Goal: Task Accomplishment & Management: Complete application form

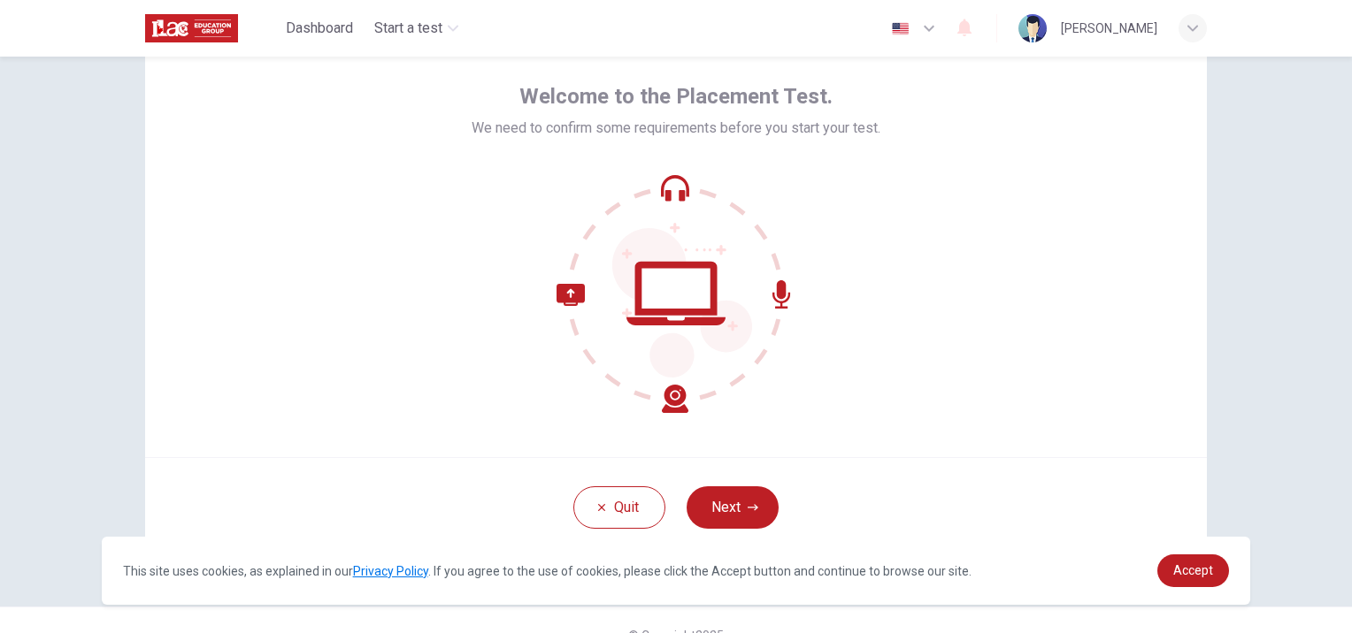
scroll to position [103, 0]
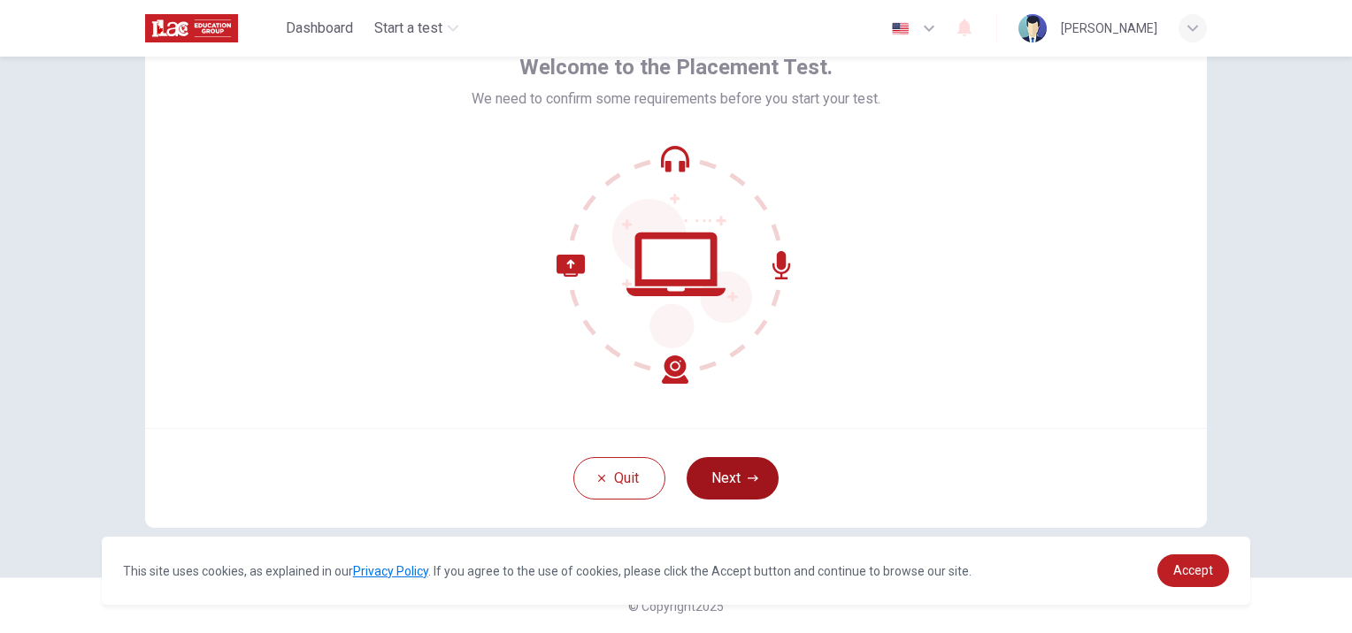
click at [732, 484] on button "Next" at bounding box center [732, 478] width 92 height 42
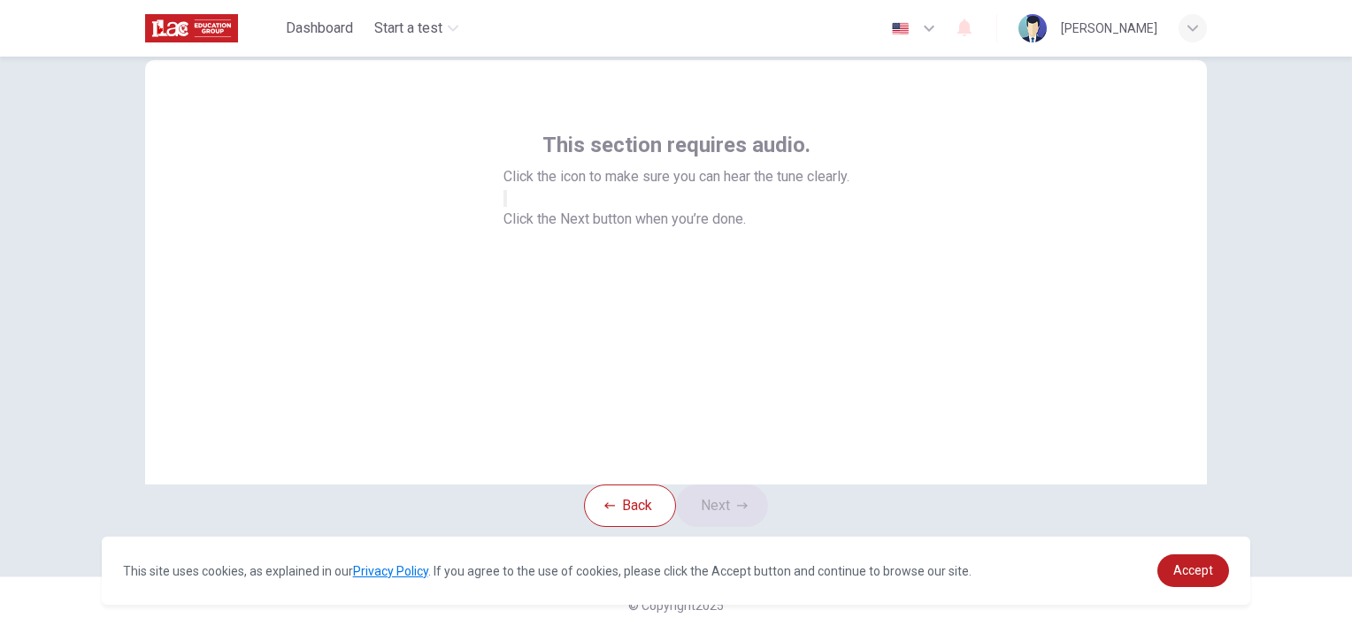
click at [694, 227] on span "Click the Next button when you’re done." at bounding box center [624, 219] width 242 height 17
click at [710, 485] on div "Back Next" at bounding box center [676, 506] width 184 height 42
click at [715, 485] on div "Back Next" at bounding box center [676, 506] width 184 height 42
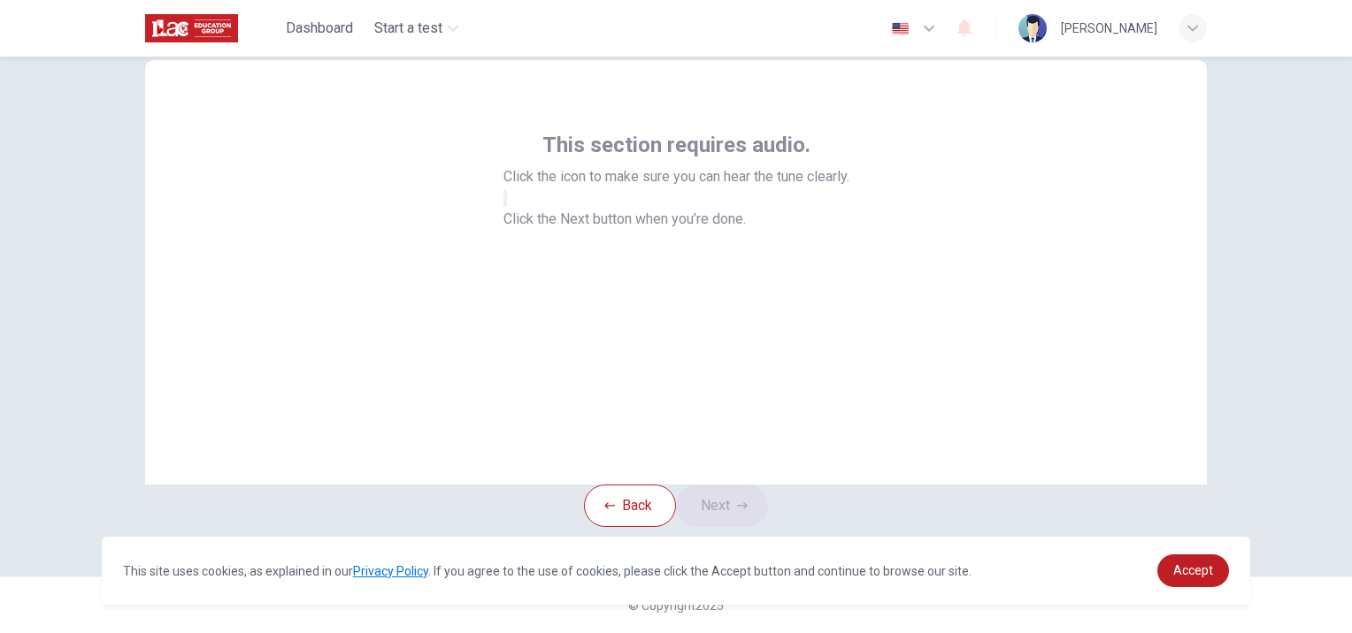
click at [715, 485] on div "Back Next" at bounding box center [676, 506] width 184 height 42
click at [623, 485] on button "Back" at bounding box center [630, 506] width 92 height 42
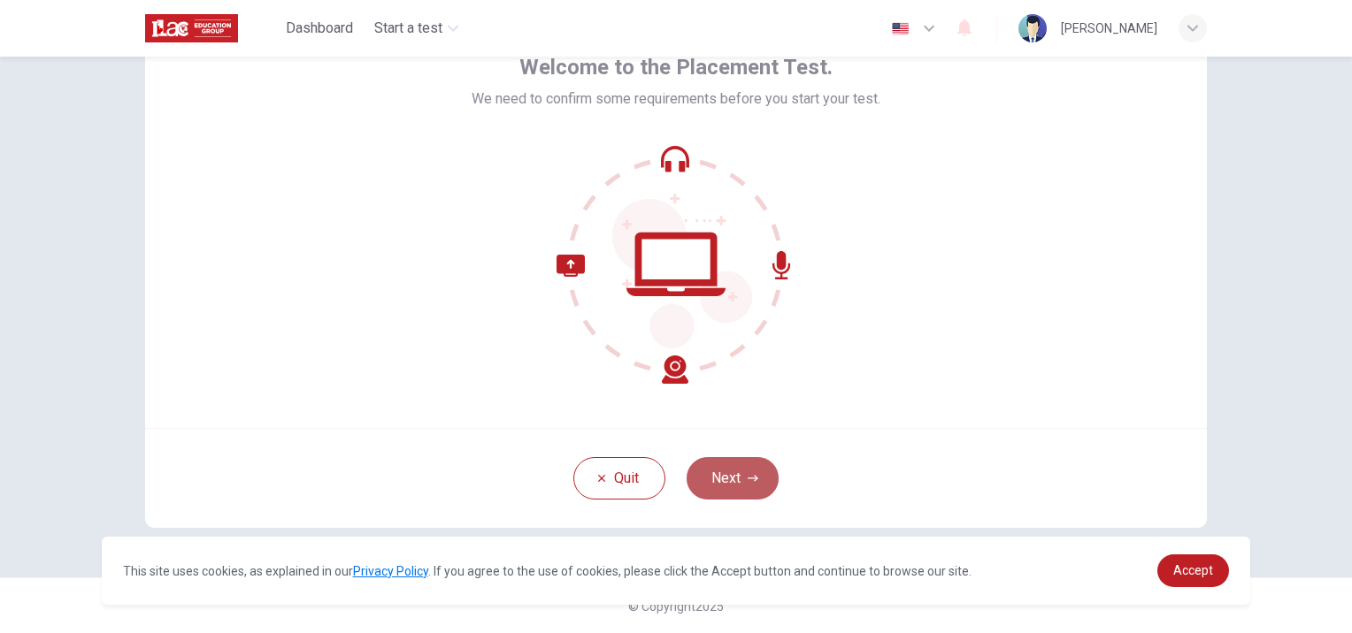
click at [747, 475] on icon "button" at bounding box center [752, 478] width 11 height 11
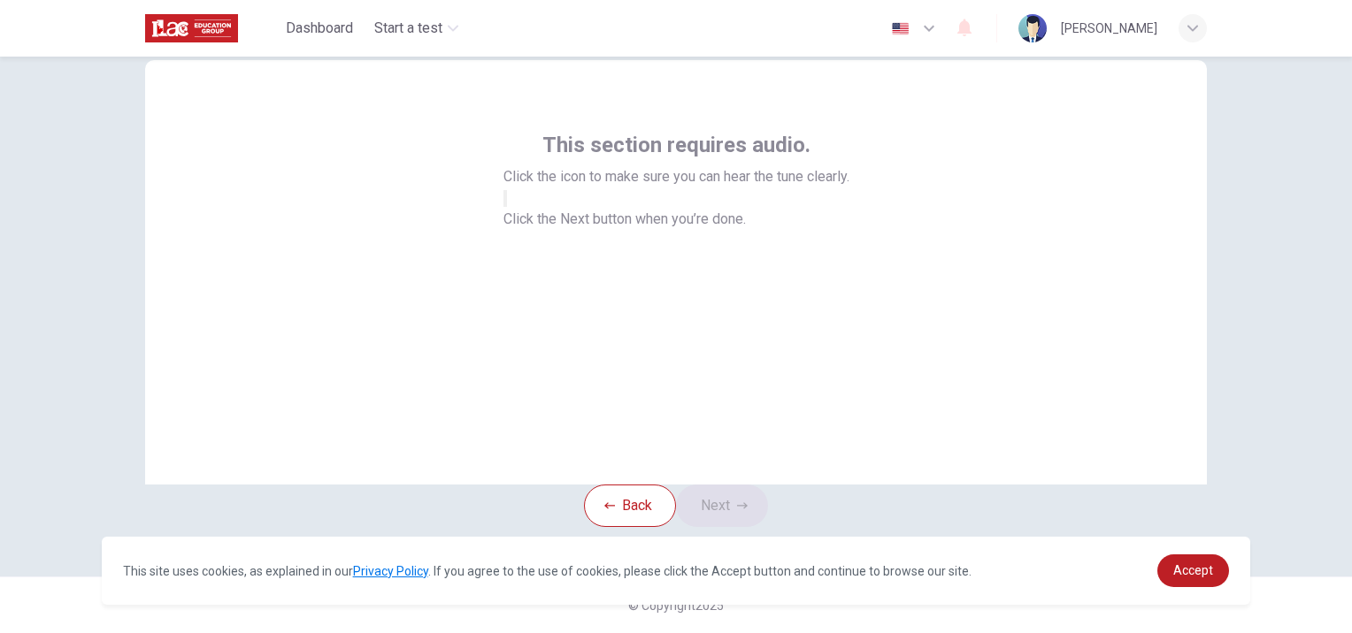
scroll to position [0, 0]
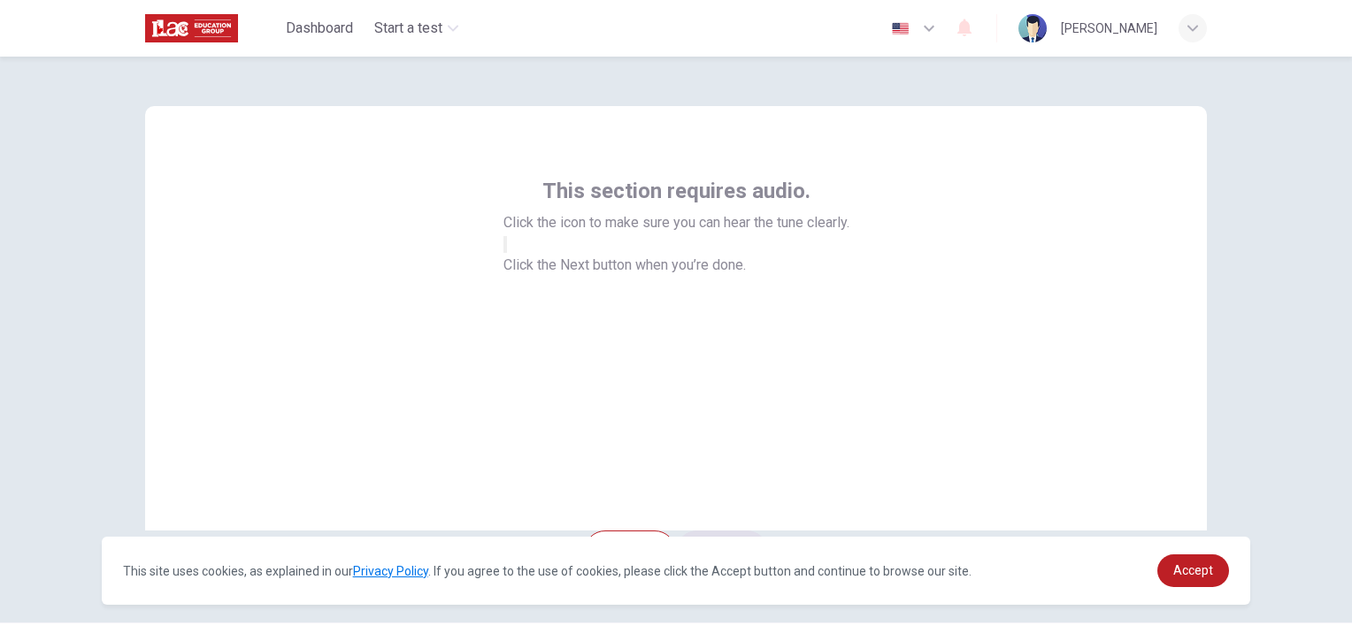
click at [507, 253] on button "button" at bounding box center [505, 244] width 4 height 17
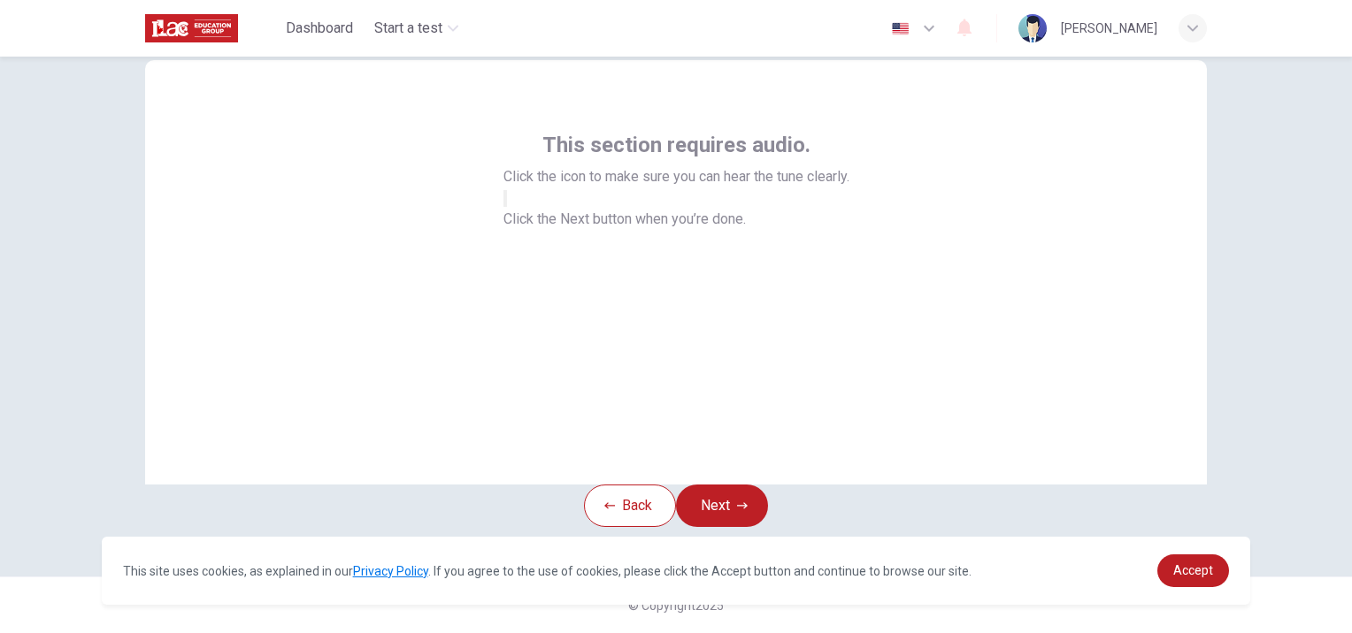
scroll to position [88, 0]
click at [737, 487] on button "Next" at bounding box center [722, 506] width 92 height 42
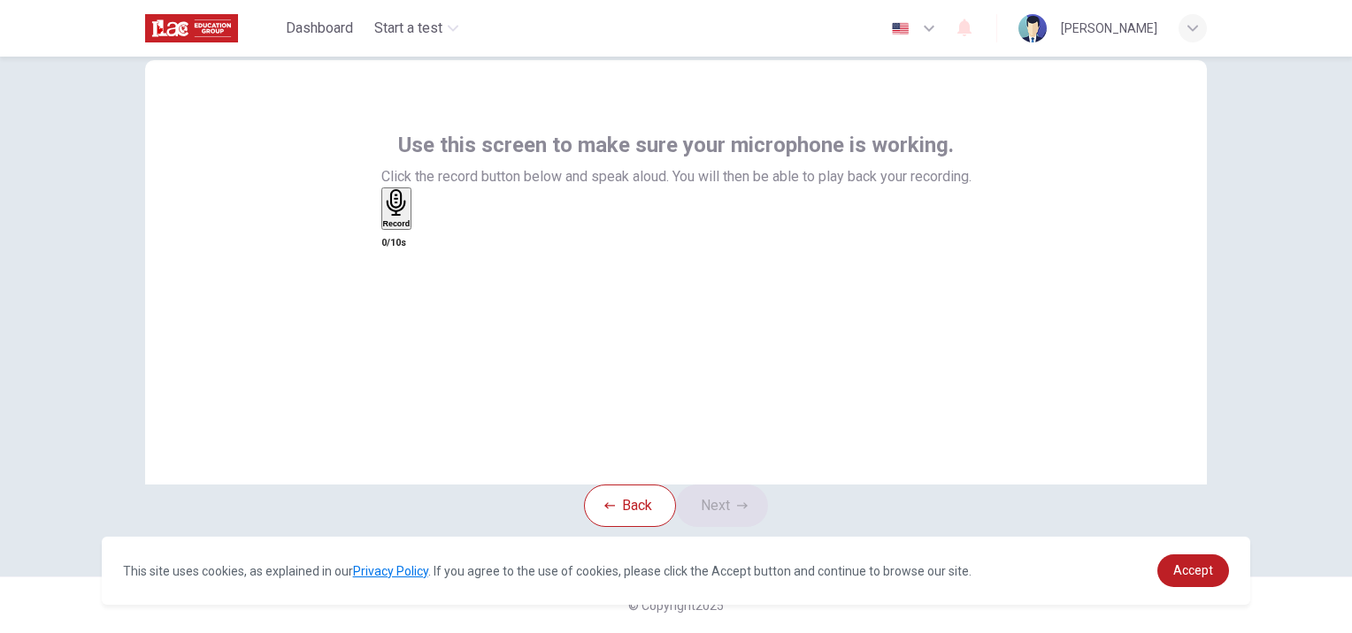
click at [410, 228] on div "Record" at bounding box center [396, 208] width 27 height 39
click at [417, 226] on icon "button" at bounding box center [417, 226] width 0 height 0
click at [728, 485] on button "Next" at bounding box center [722, 506] width 92 height 42
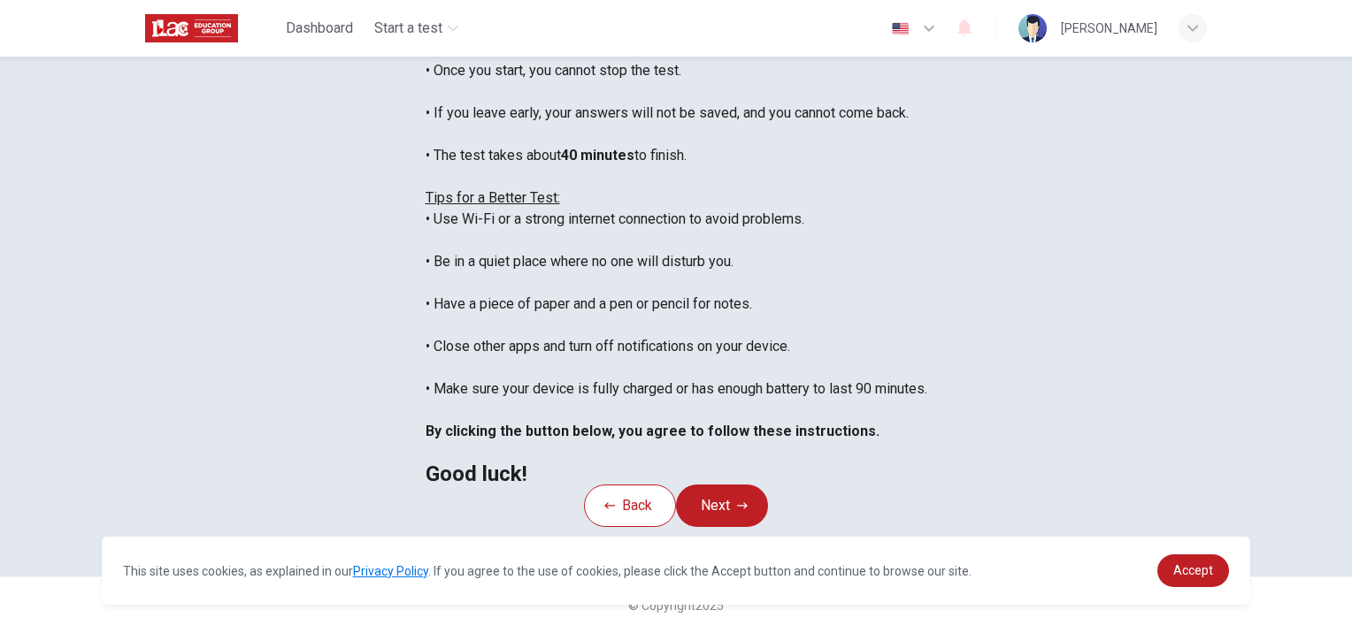
scroll to position [177, 0]
click at [1201, 578] on link "Accept" at bounding box center [1193, 571] width 72 height 33
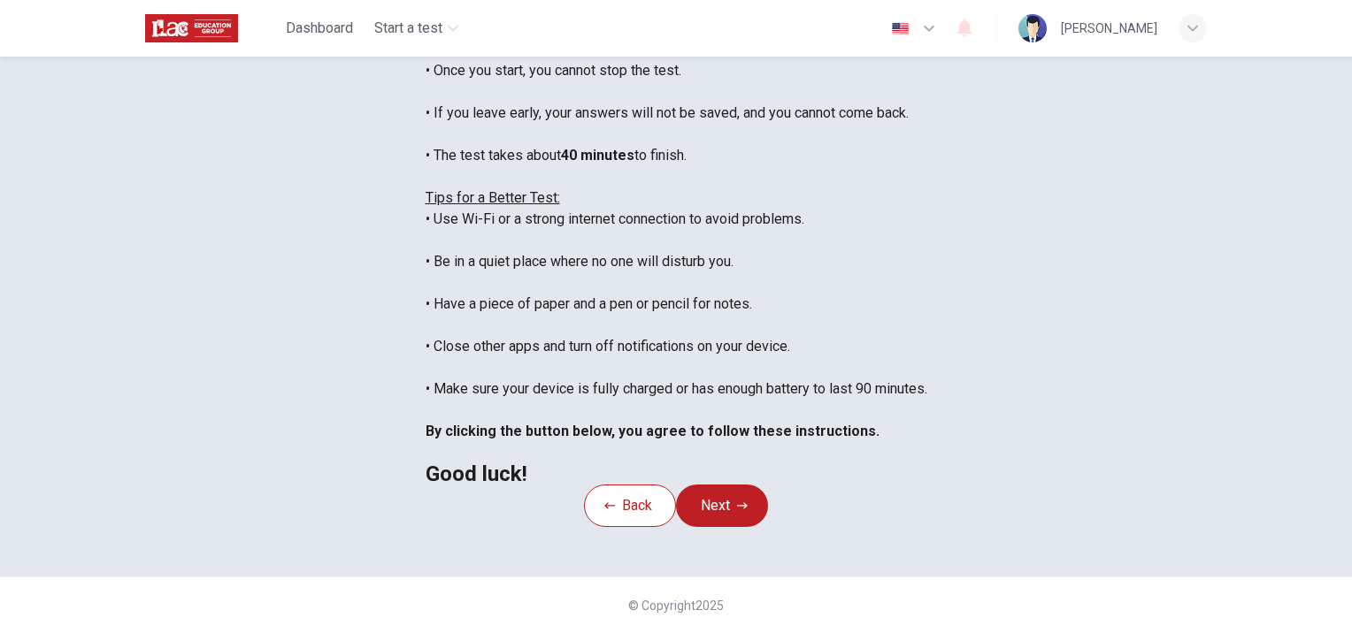
scroll to position [265, 0]
click at [739, 527] on button "Next" at bounding box center [722, 506] width 92 height 42
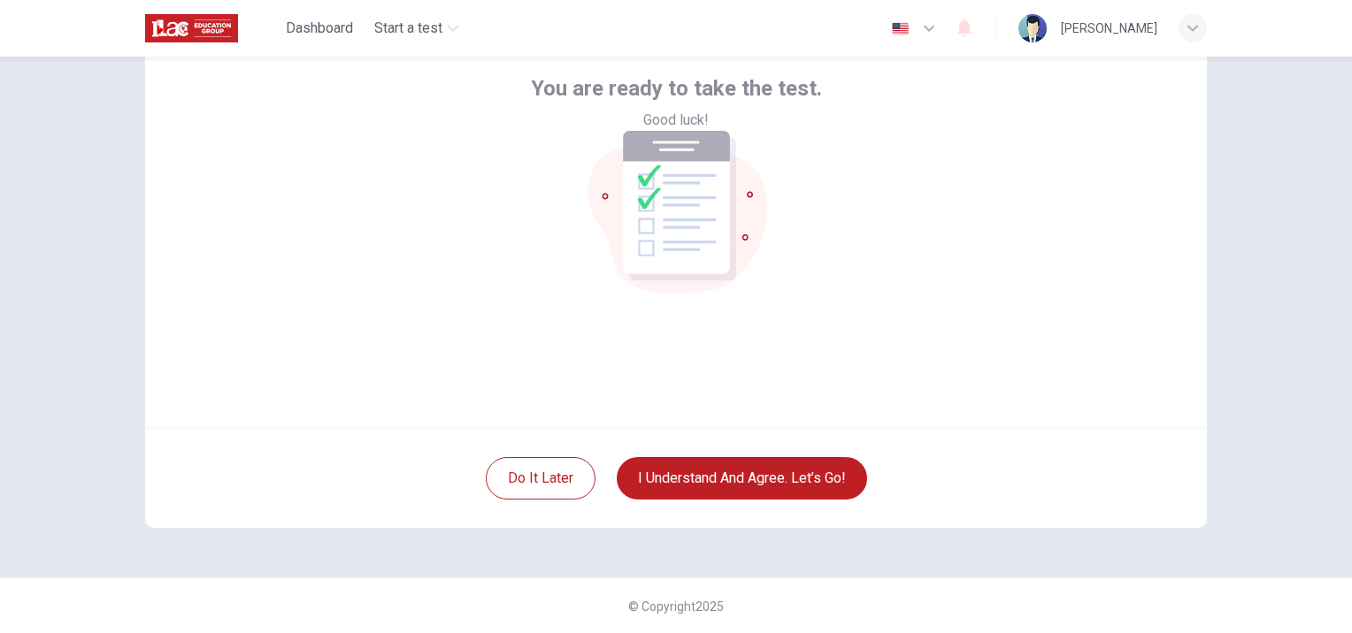
scroll to position [14, 0]
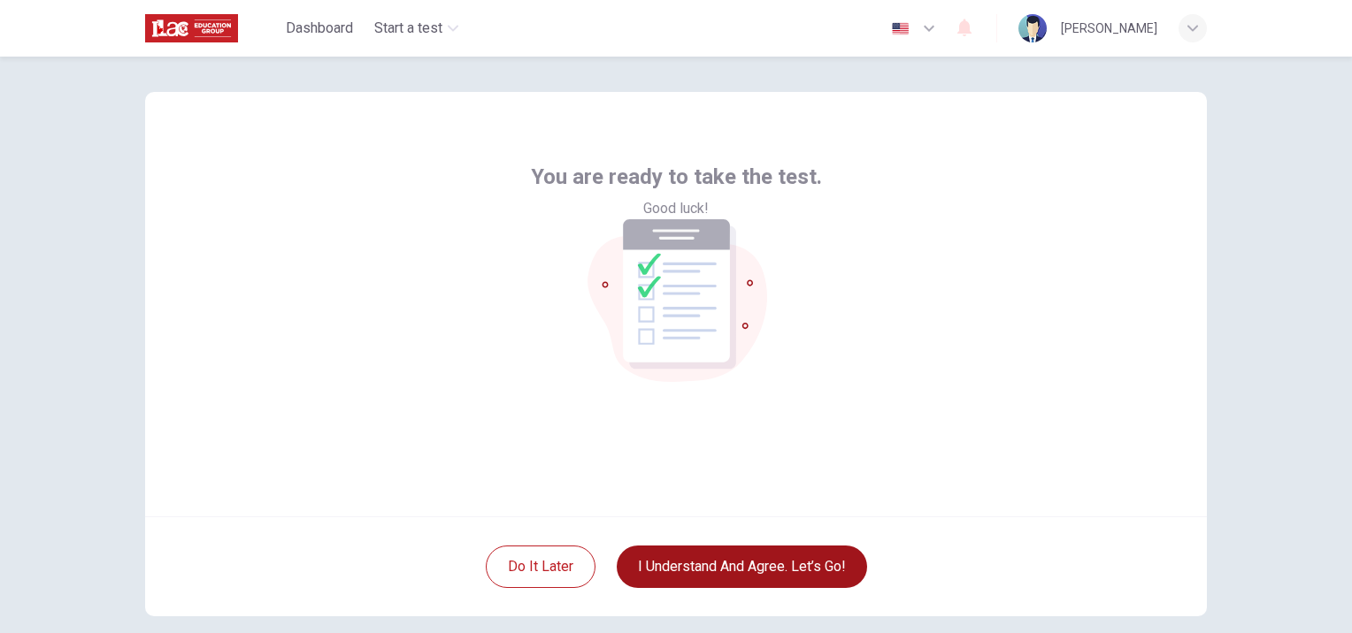
click at [712, 566] on button "I understand and agree. Let’s go!" at bounding box center [742, 567] width 250 height 42
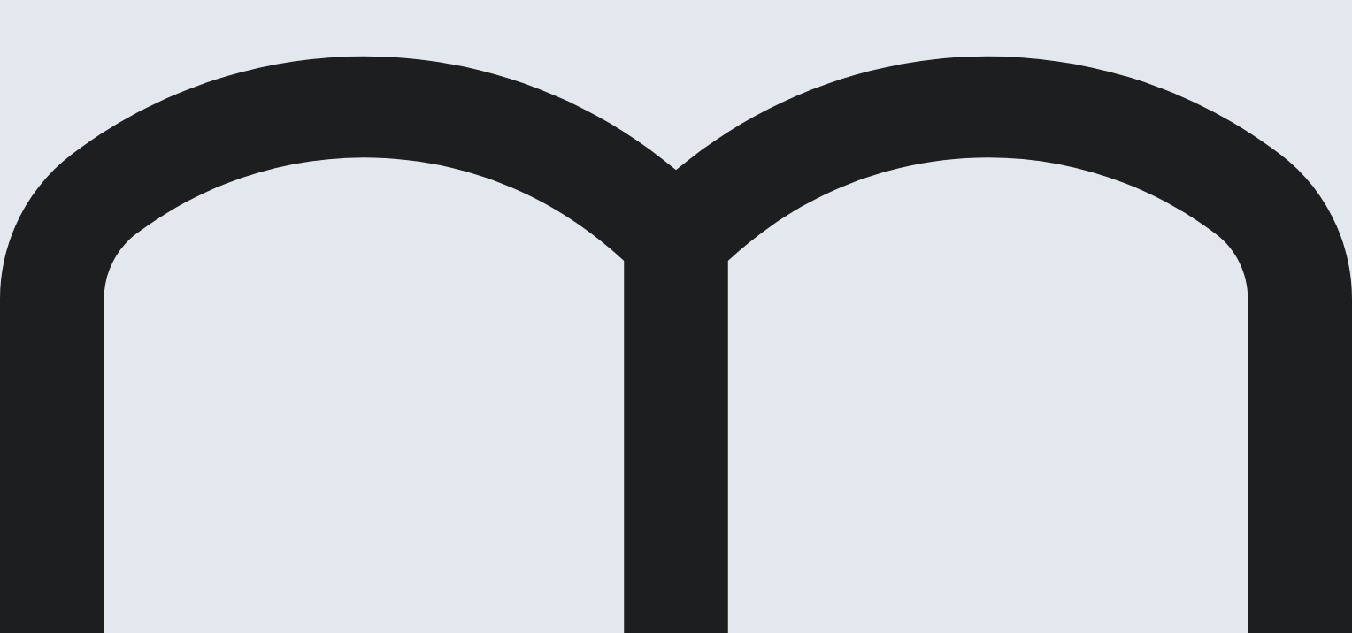
scroll to position [60, 0]
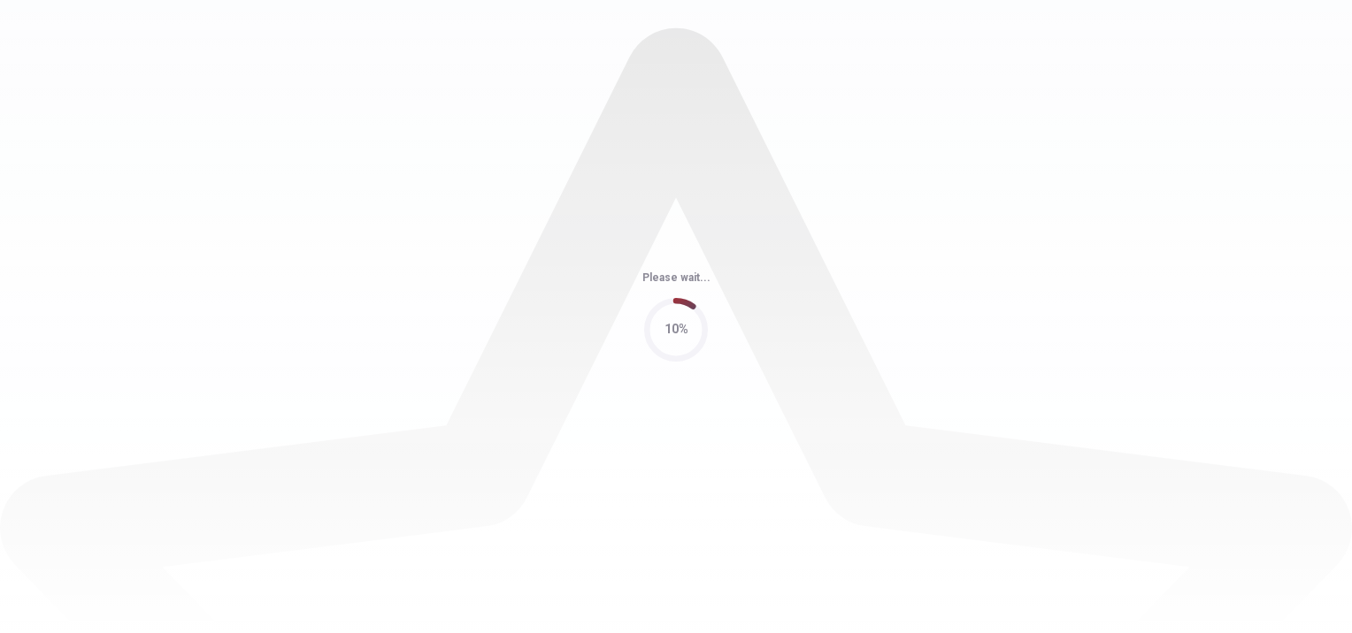
scroll to position [0, 0]
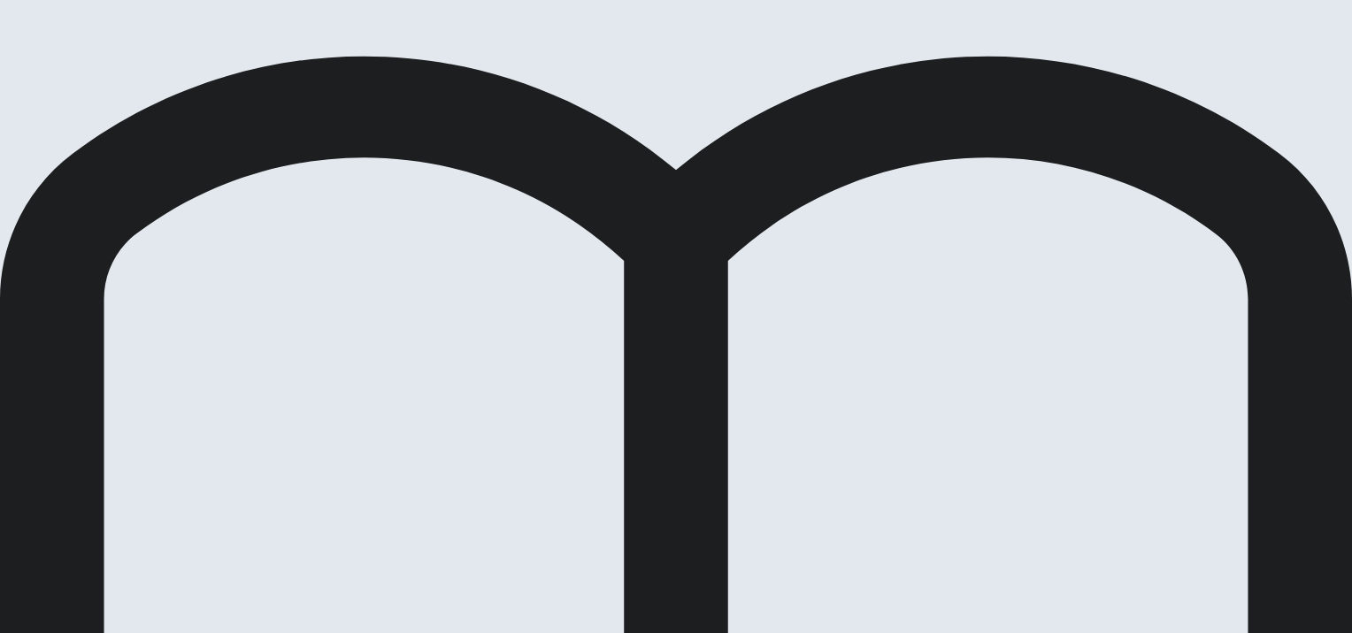
drag, startPoint x: 977, startPoint y: 29, endPoint x: 964, endPoint y: 50, distance: 23.8
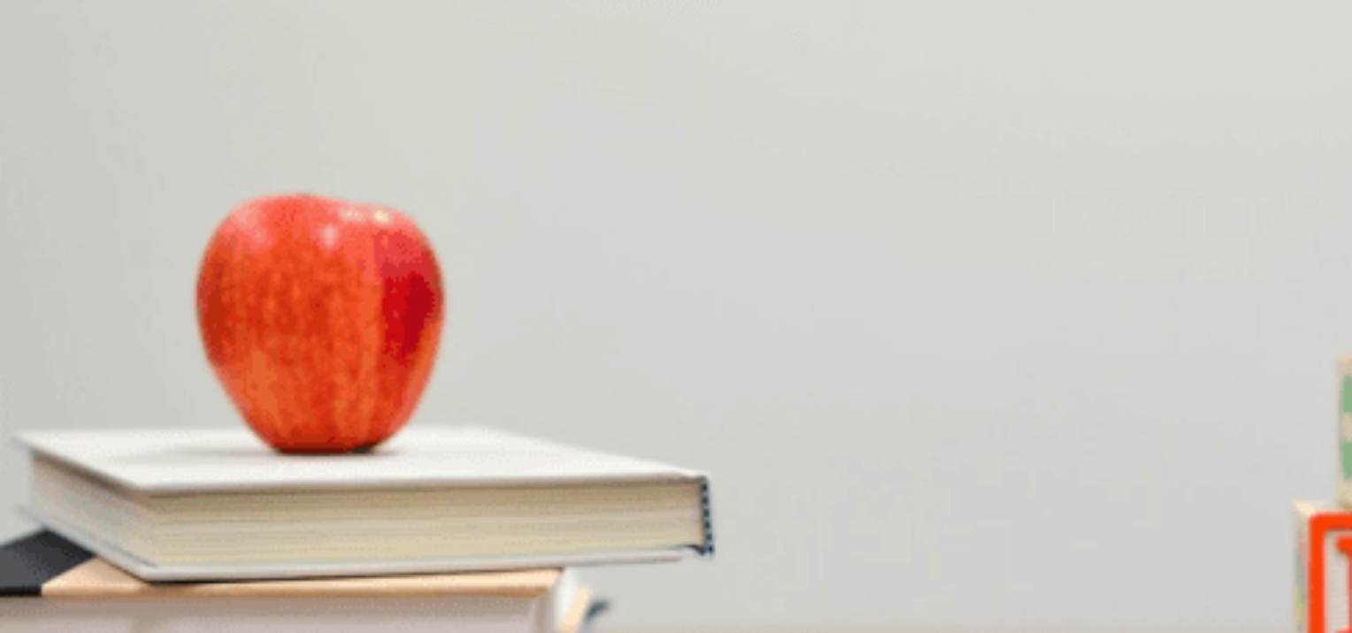
scroll to position [442, 0]
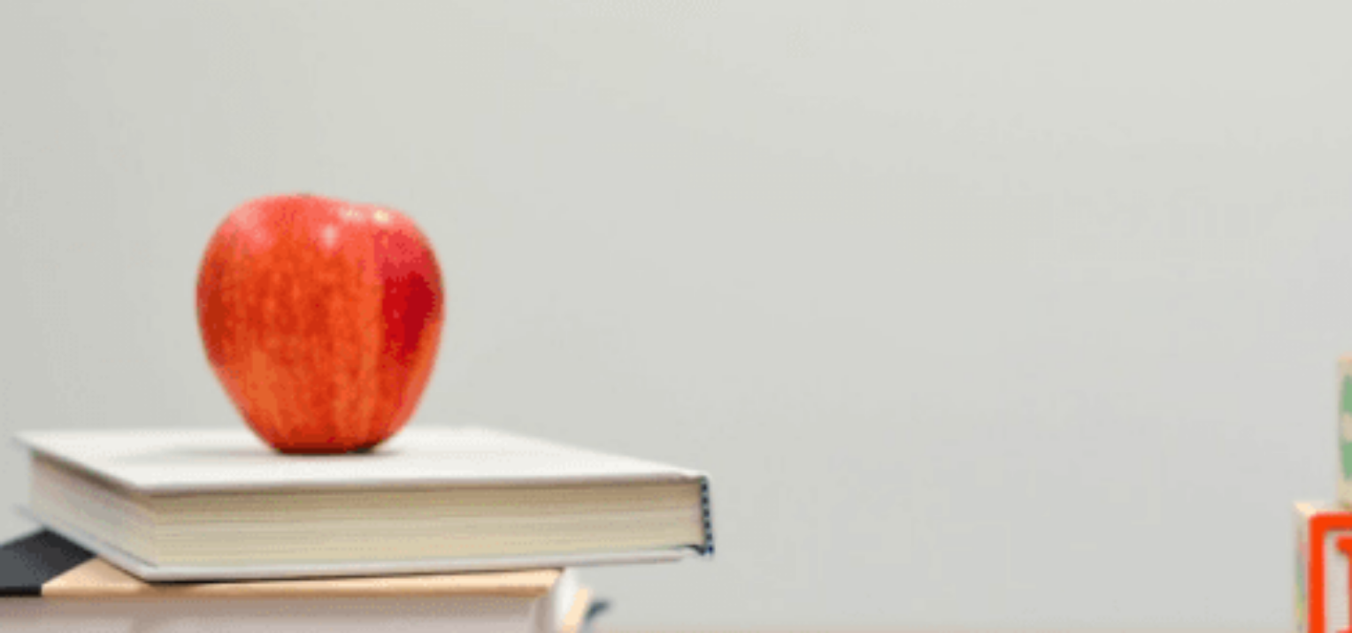
scroll to position [0, 0]
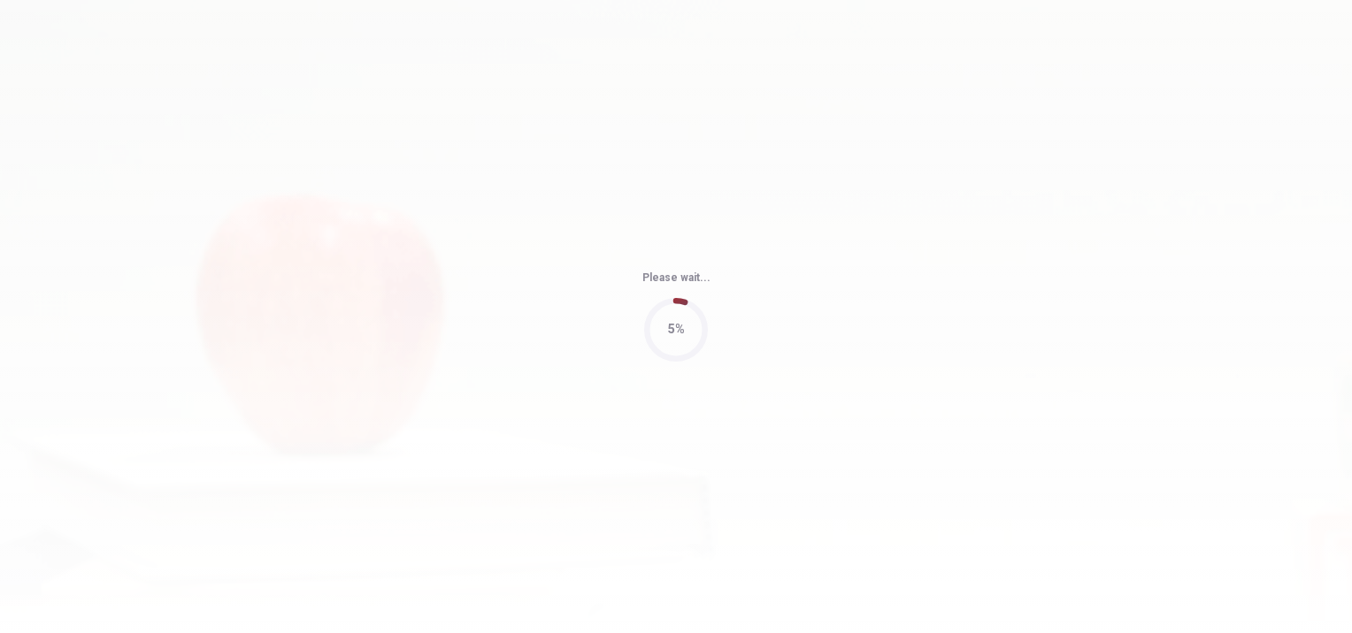
type input "70"
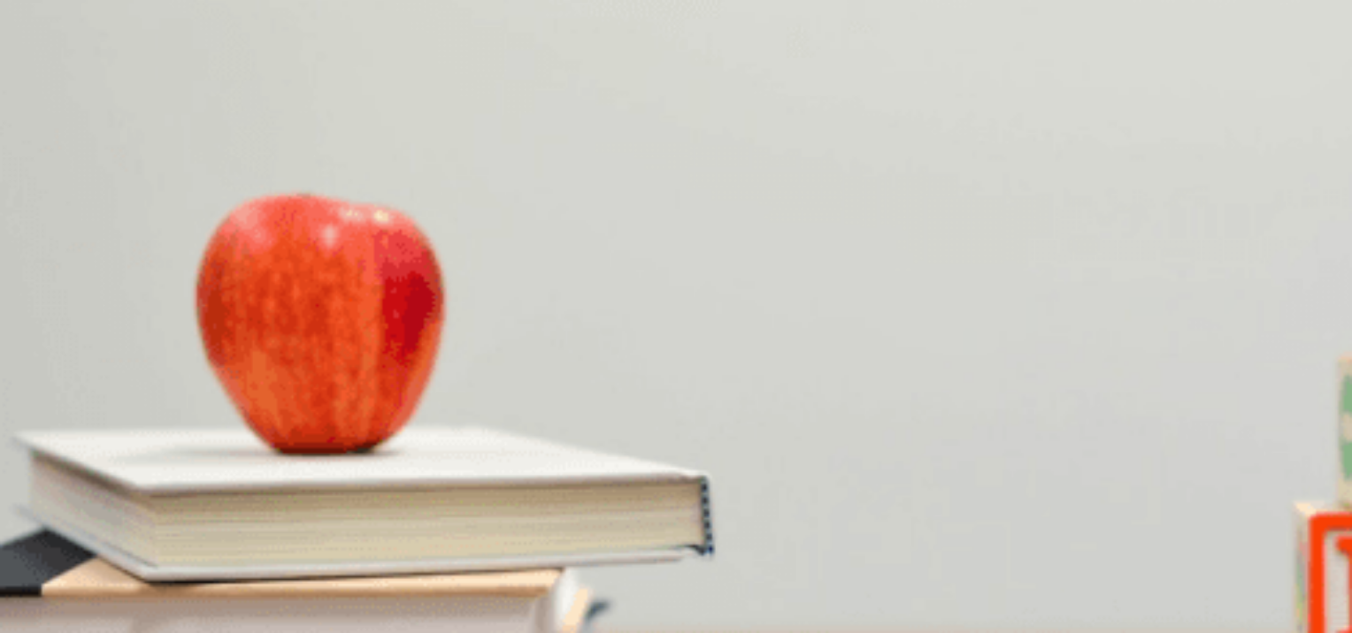
scroll to position [1199, 0]
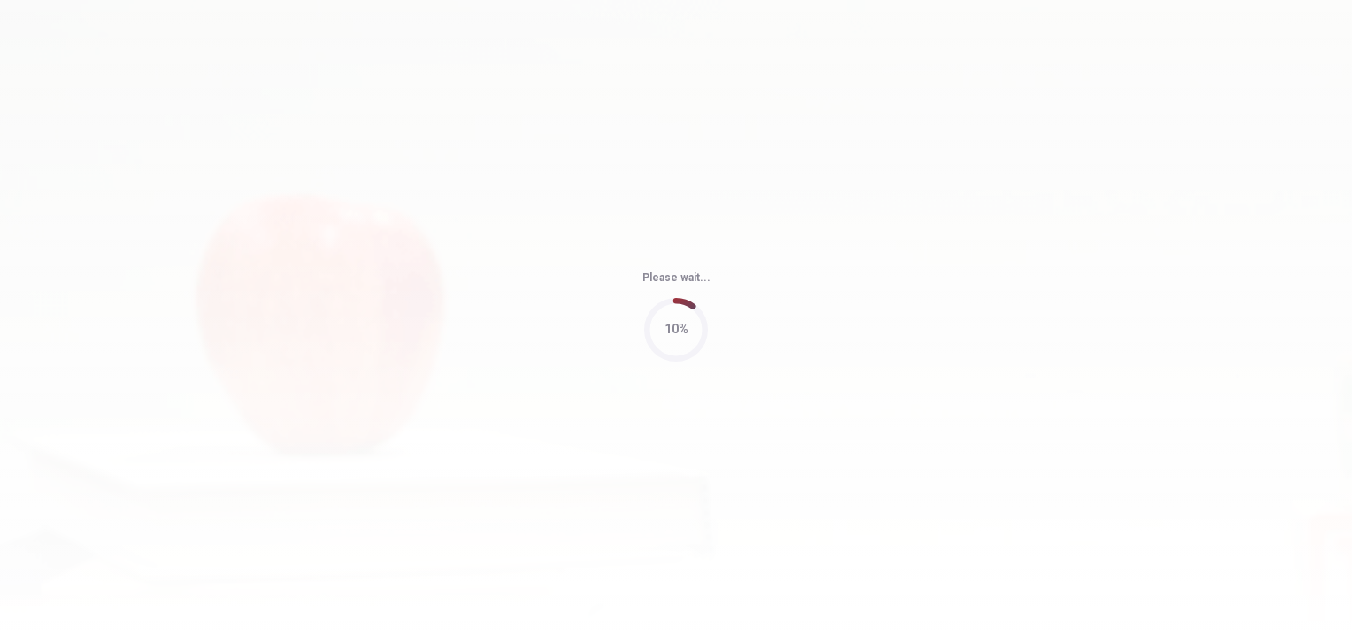
type input "60"
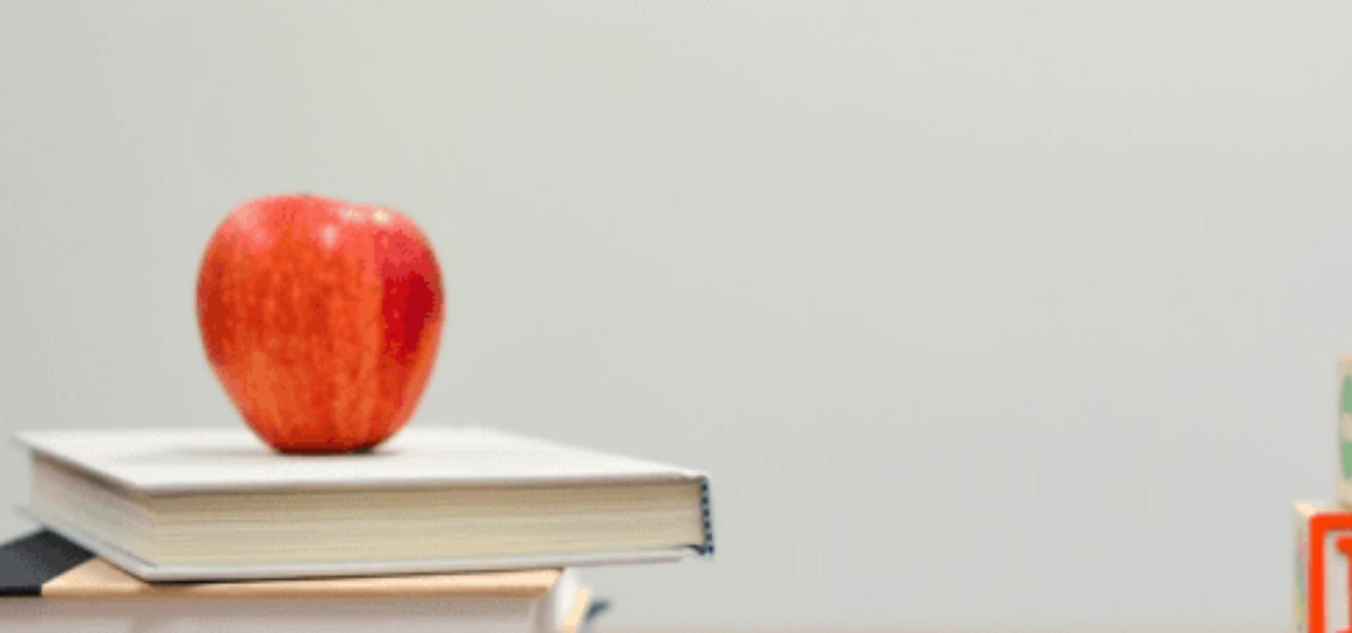
scroll to position [77, 0]
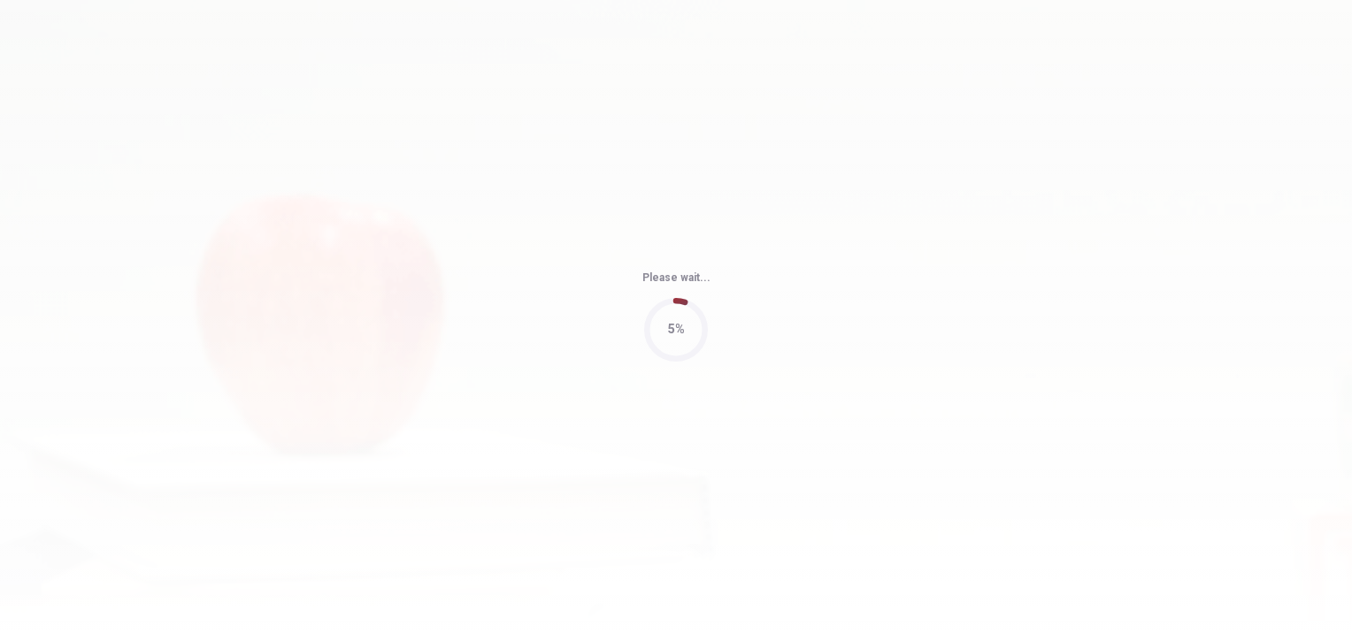
type input "80"
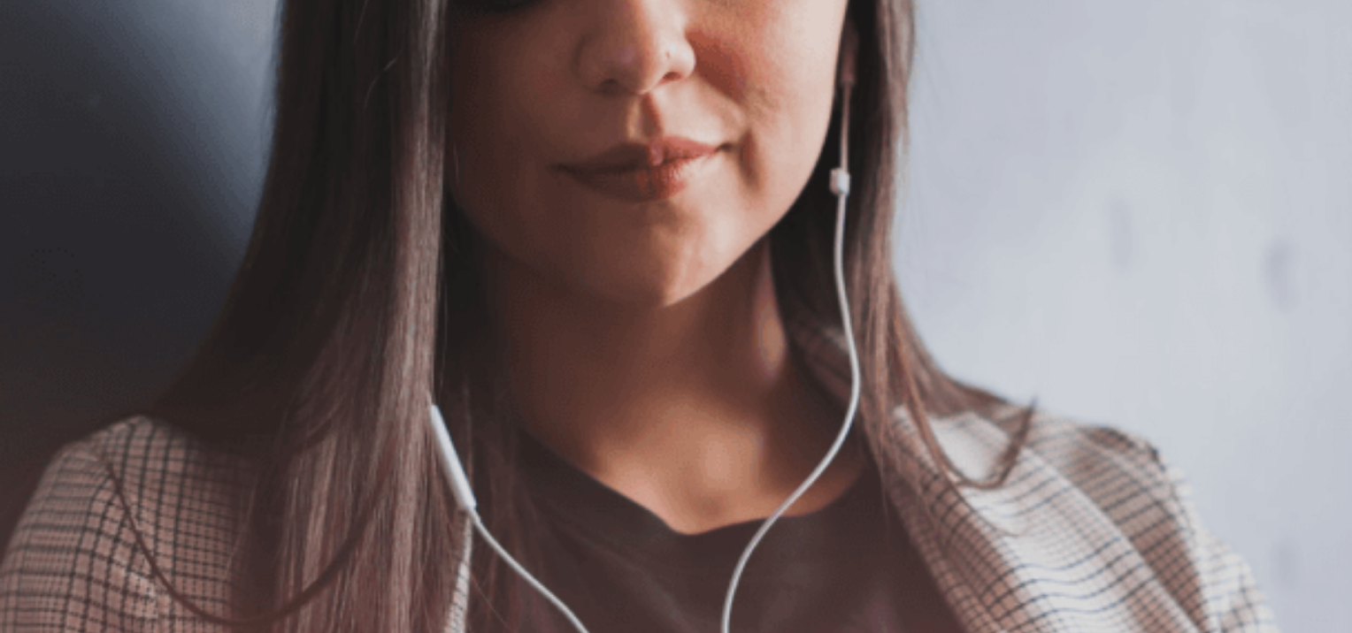
scroll to position [177, 0]
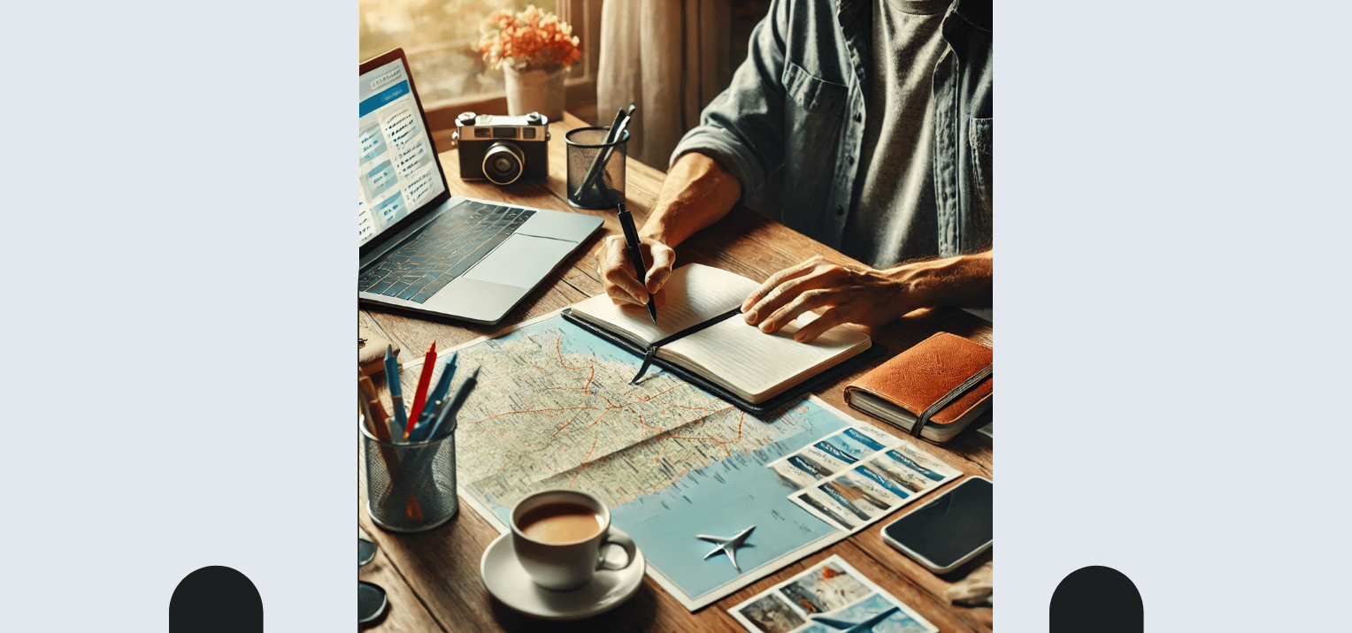
click at [417, 272] on img at bounding box center [676, 316] width 1352 height 633
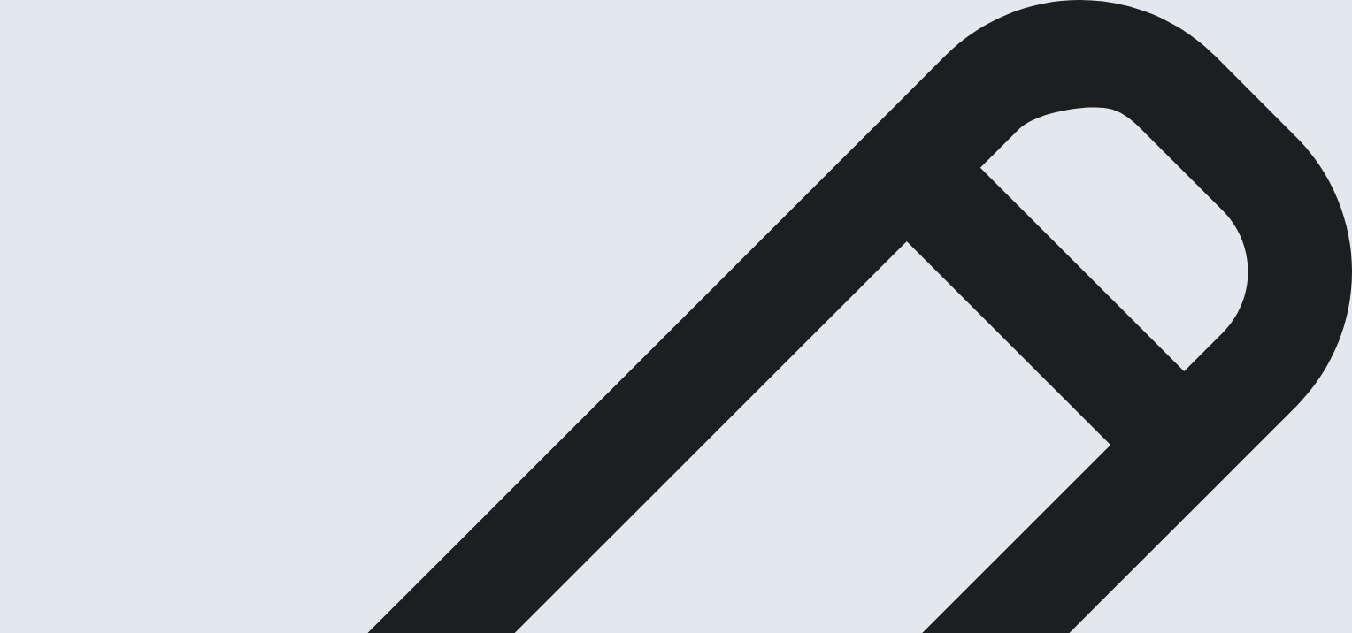
scroll to position [81, 0]
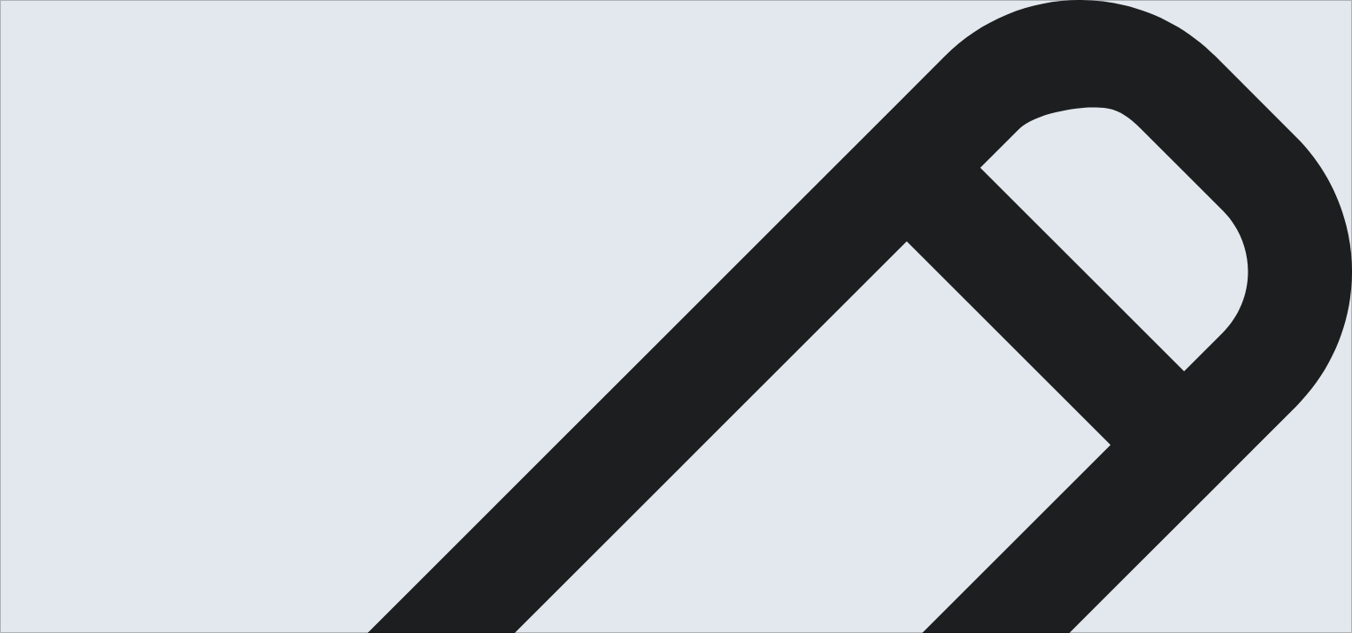
drag, startPoint x: 808, startPoint y: 84, endPoint x: 761, endPoint y: 87, distance: 47.8
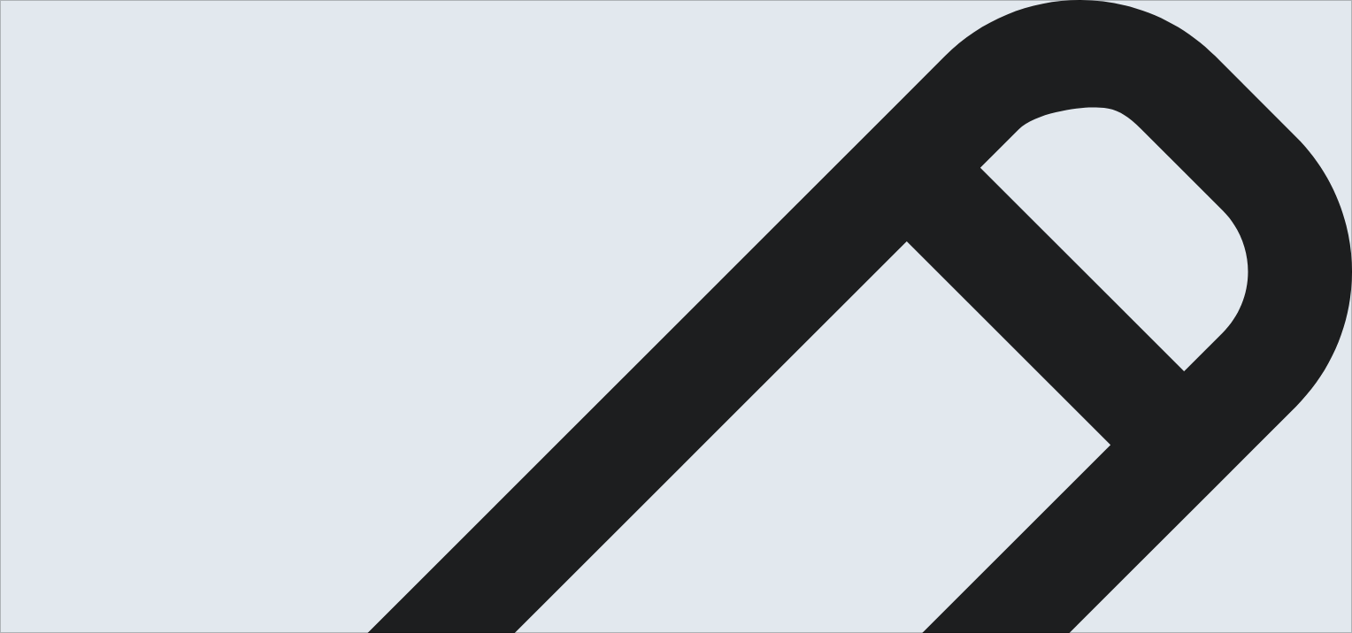
drag, startPoint x: 787, startPoint y: 188, endPoint x: 723, endPoint y: 184, distance: 64.7
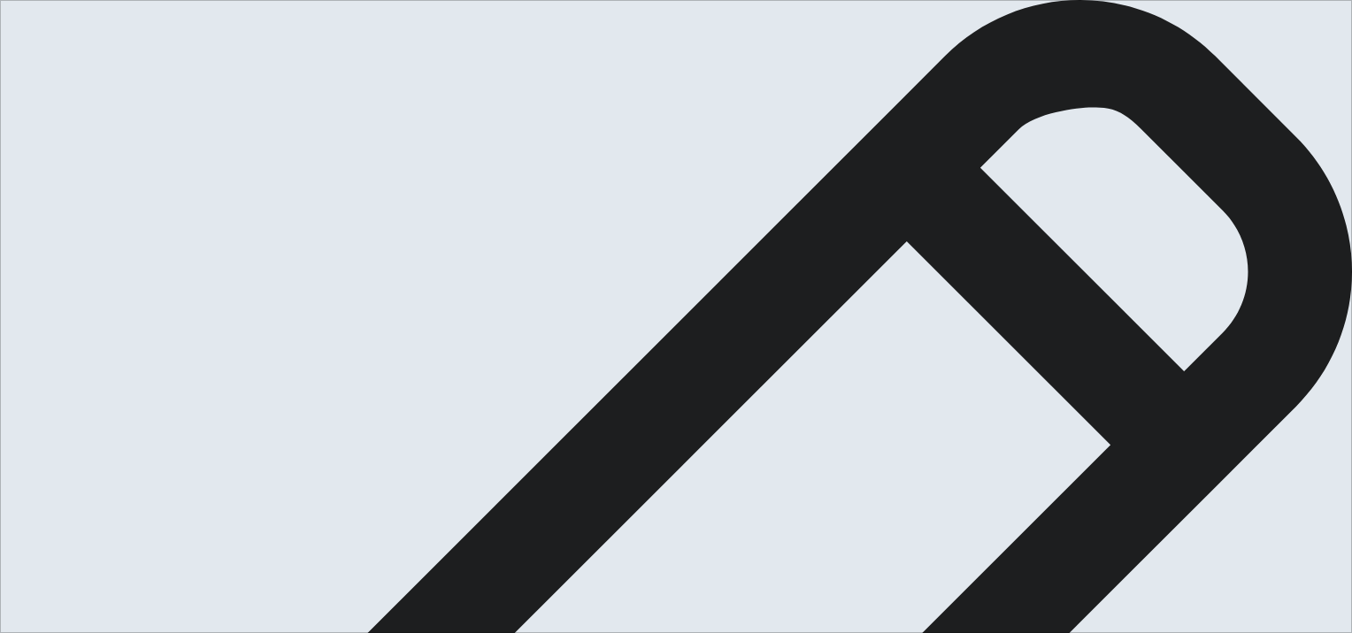
type textarea "To me, home is anywhere I can fell comfortable. That is determined by many fact…"
